Goal: Task Accomplishment & Management: Use online tool/utility

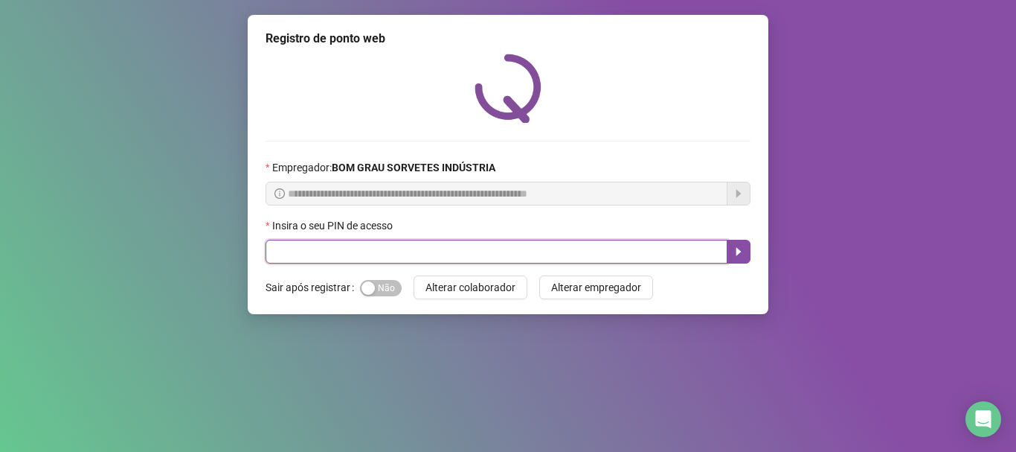
click at [395, 257] on input "text" at bounding box center [497, 252] width 462 height 24
type input "*****"
click at [743, 254] on icon "caret-right" at bounding box center [739, 252] width 12 height 12
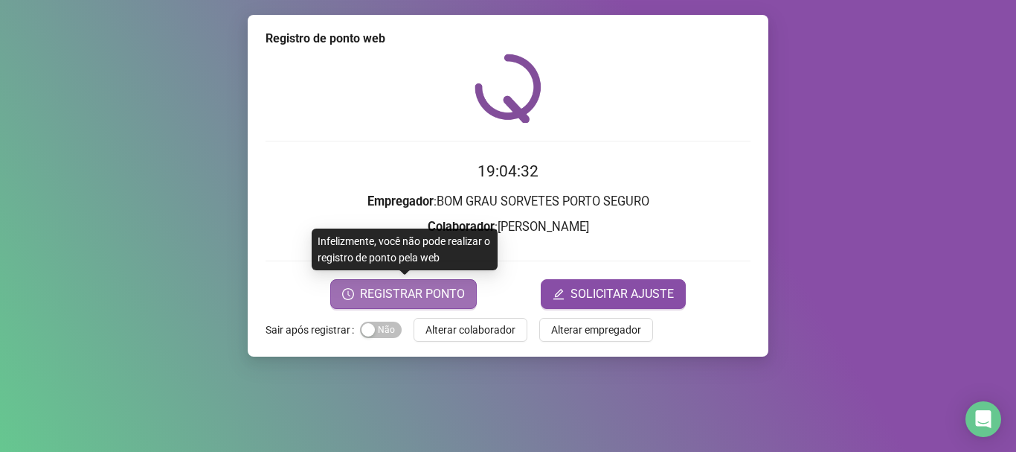
click at [414, 295] on span "REGISTRAR PONTO" at bounding box center [412, 294] width 105 height 18
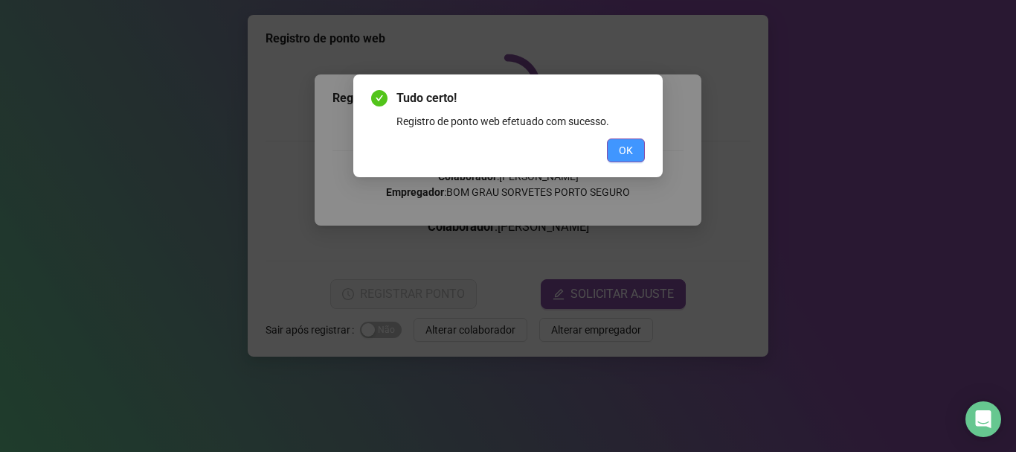
click at [618, 155] on button "OK" at bounding box center [626, 150] width 38 height 24
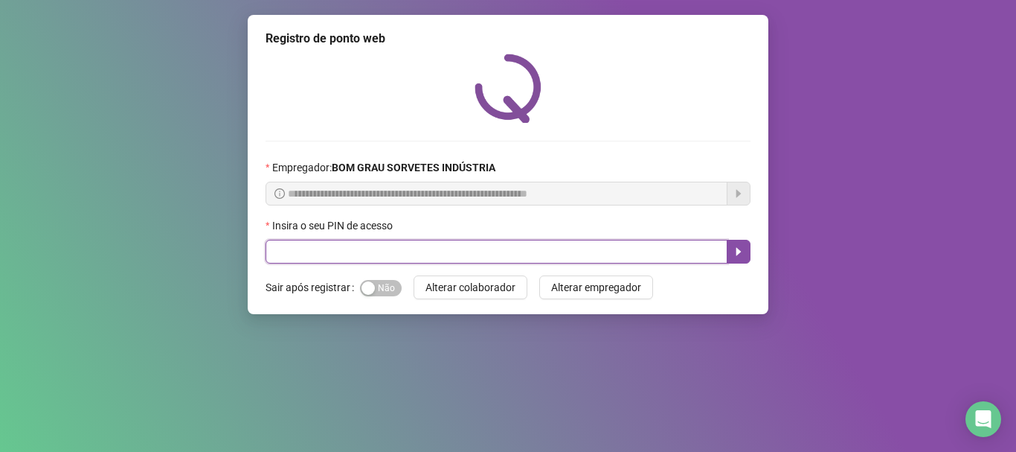
click at [453, 257] on input "text" at bounding box center [497, 252] width 462 height 24
type input "*****"
click at [743, 258] on button "button" at bounding box center [739, 252] width 24 height 24
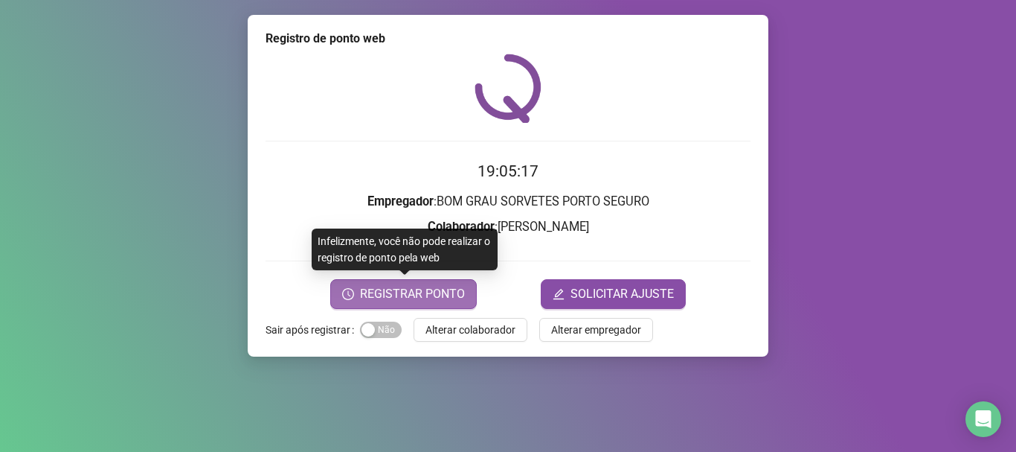
click at [435, 291] on span "REGISTRAR PONTO" at bounding box center [412, 294] width 105 height 18
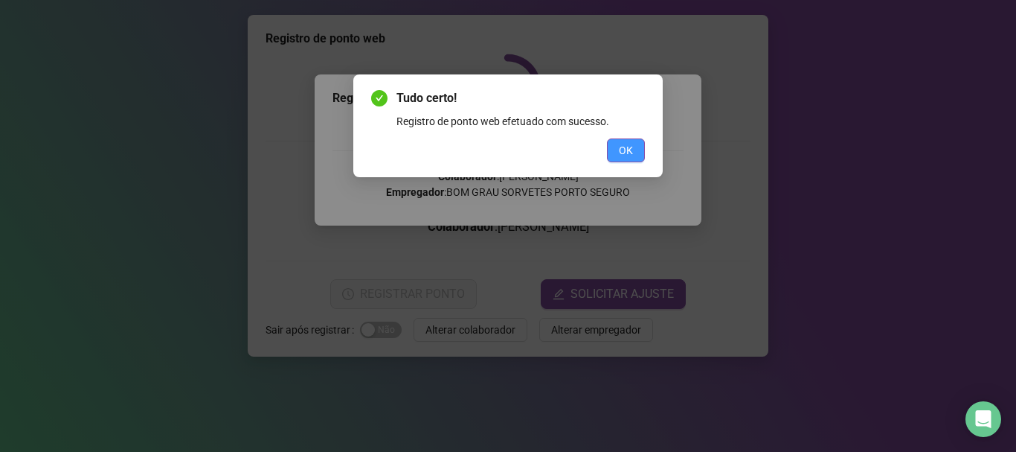
click at [623, 156] on span "OK" at bounding box center [626, 150] width 14 height 16
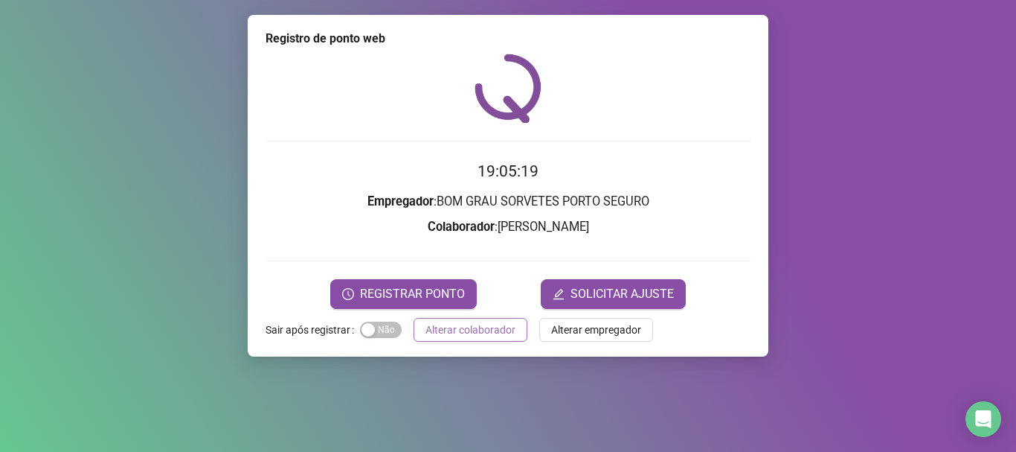
click at [487, 318] on button "Alterar colaborador" at bounding box center [471, 330] width 114 height 24
